Goal: Task Accomplishment & Management: Manage account settings

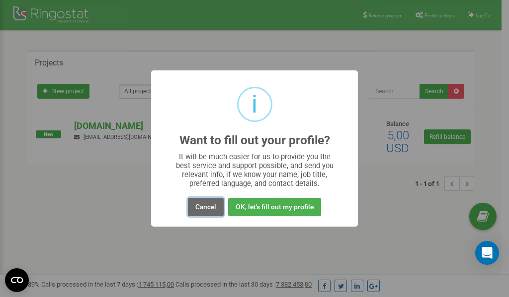
click at [211, 206] on button "Cancel" at bounding box center [206, 207] width 36 height 18
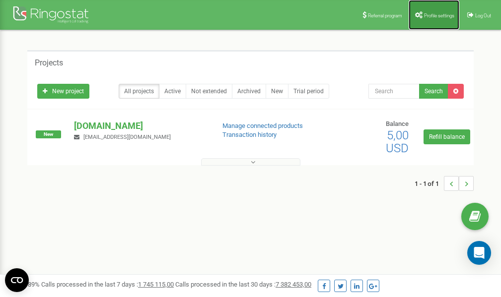
click at [440, 18] on link "Profile settings" at bounding box center [434, 15] width 51 height 30
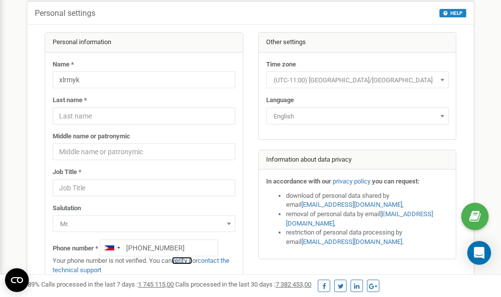
click at [185, 260] on link "verify it" at bounding box center [182, 260] width 20 height 7
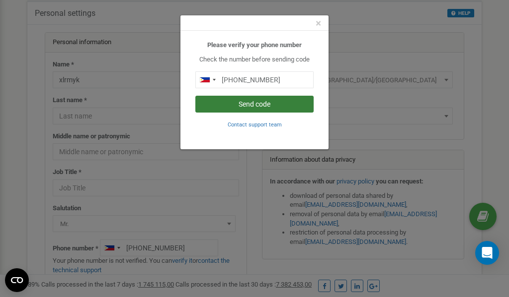
click at [238, 105] on button "Send code" at bounding box center [254, 104] width 118 height 17
